Goal: Communication & Community: Answer question/provide support

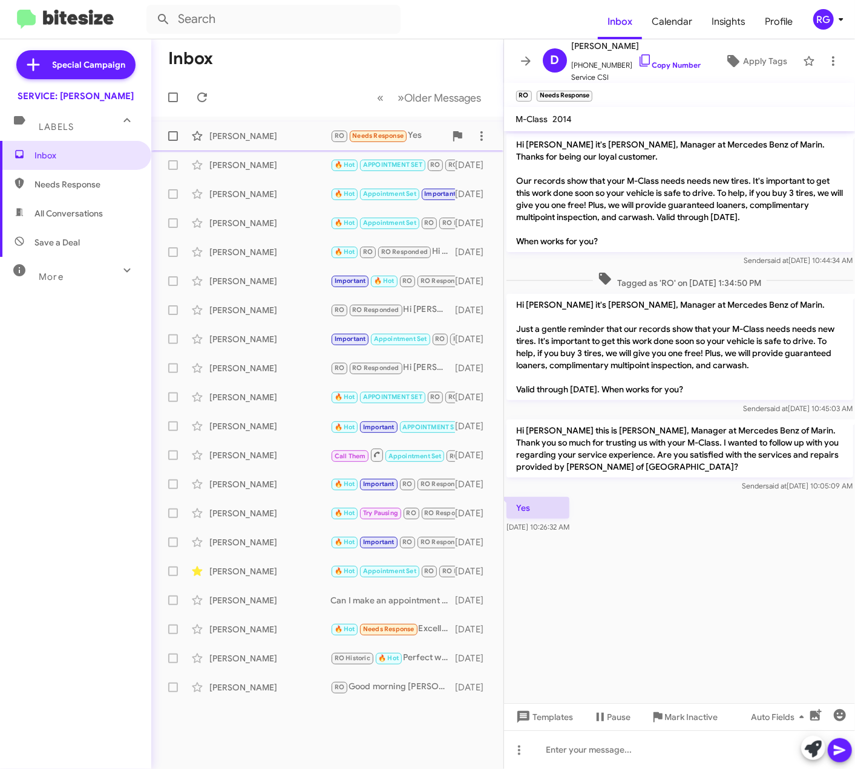
click at [302, 140] on div "[PERSON_NAME]" at bounding box center [269, 136] width 121 height 12
click at [39, 189] on span "Needs Response" at bounding box center [85, 184] width 103 height 12
type input "in:needs-response"
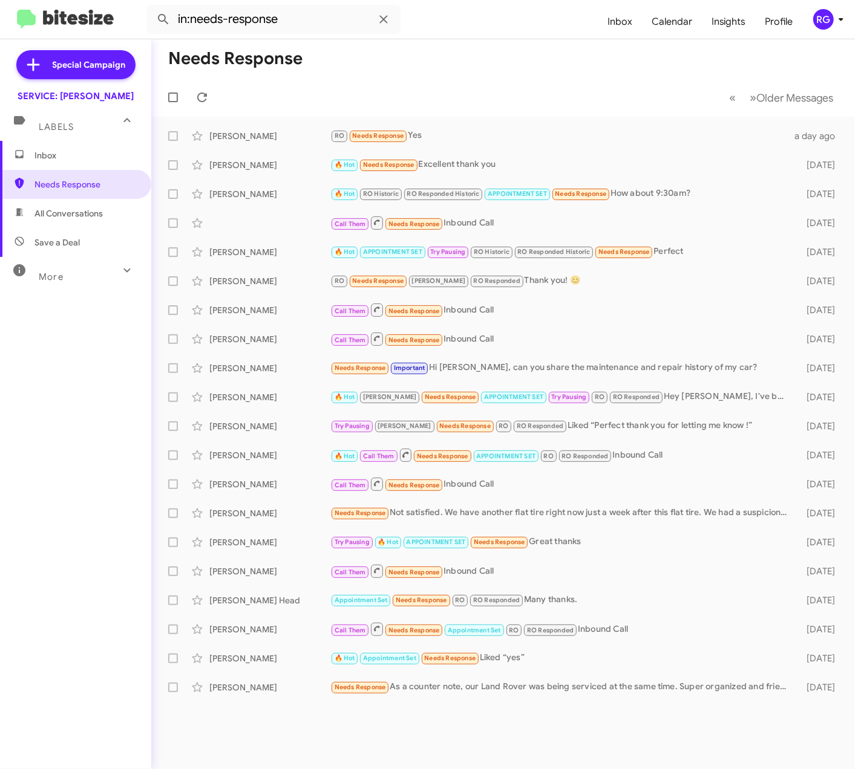
drag, startPoint x: 103, startPoint y: 374, endPoint x: 99, endPoint y: 362, distance: 12.6
click at [102, 376] on div "Inbox Needs Response All Conversations Save a Deal More Important 🔥 Hot Appoint…" at bounding box center [75, 371] width 151 height 461
click at [390, 135] on span "Needs Response" at bounding box center [377, 136] width 51 height 8
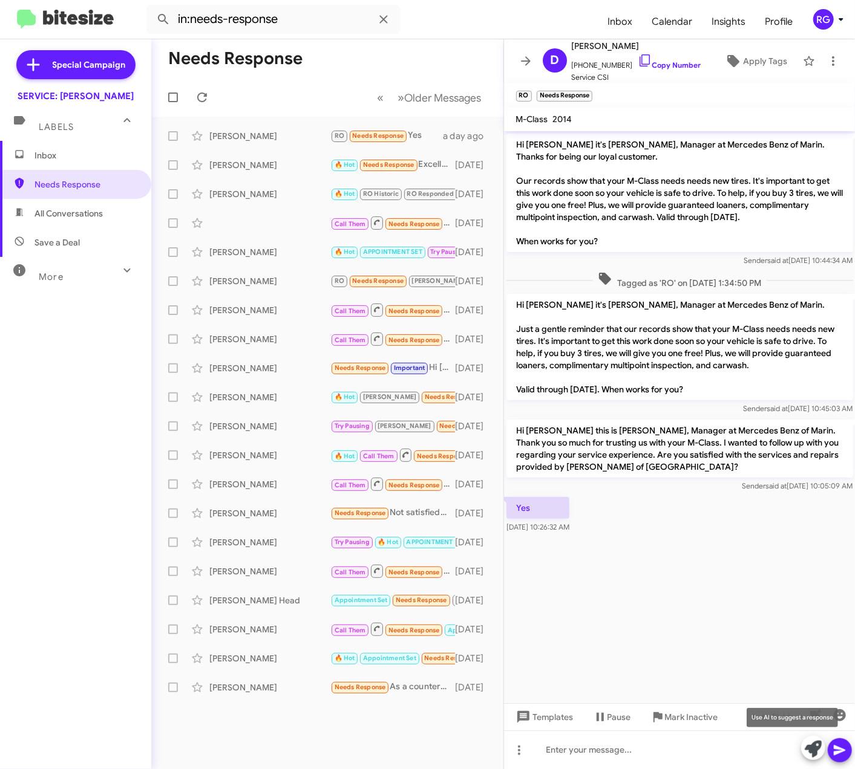
click at [804, 752] on icon at bounding box center [812, 749] width 17 height 17
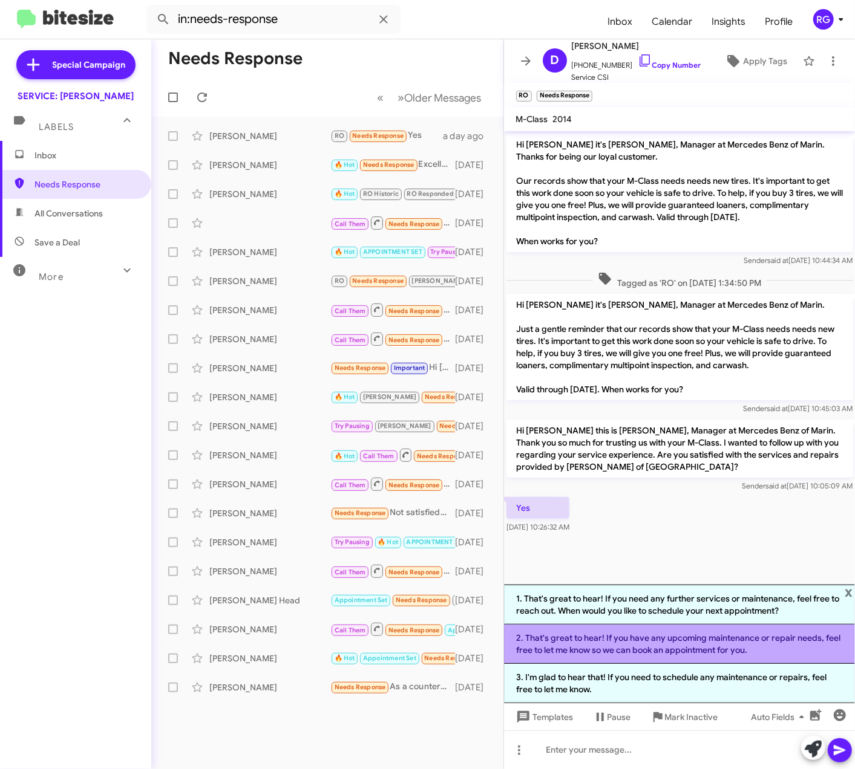
click at [809, 652] on li "2. That's great to hear! If you have any upcoming maintenance or repair needs, …" at bounding box center [679, 644] width 351 height 39
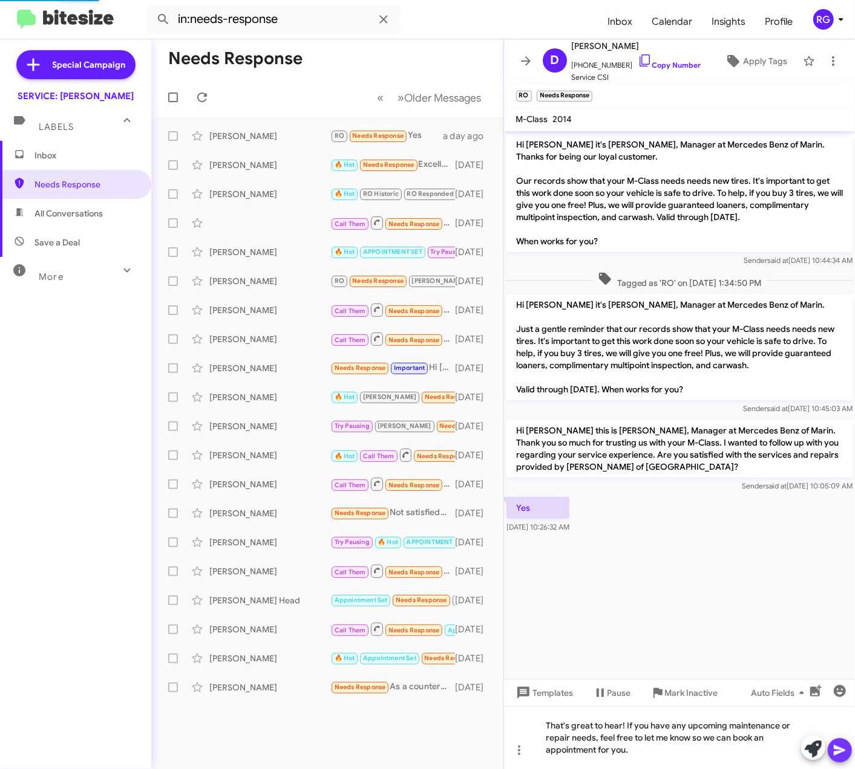
click at [836, 750] on icon at bounding box center [839, 750] width 15 height 15
